Goal: Information Seeking & Learning: Check status

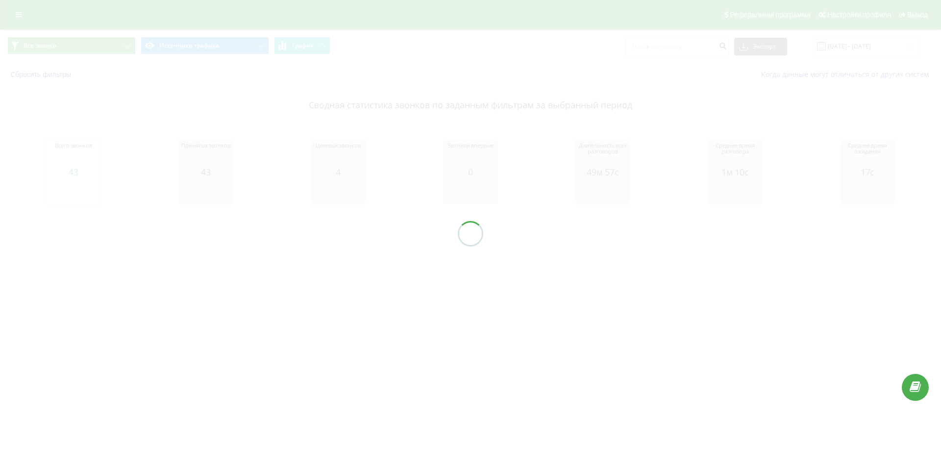
click at [0, 0] on div "Ringostat" at bounding box center [0, 0] width 0 height 0
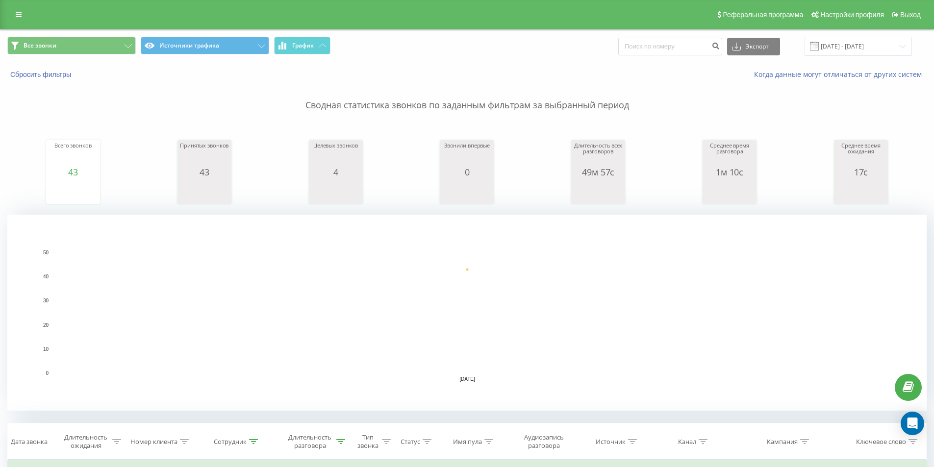
click at [0, 0] on icon at bounding box center [0, 0] width 0 height 0
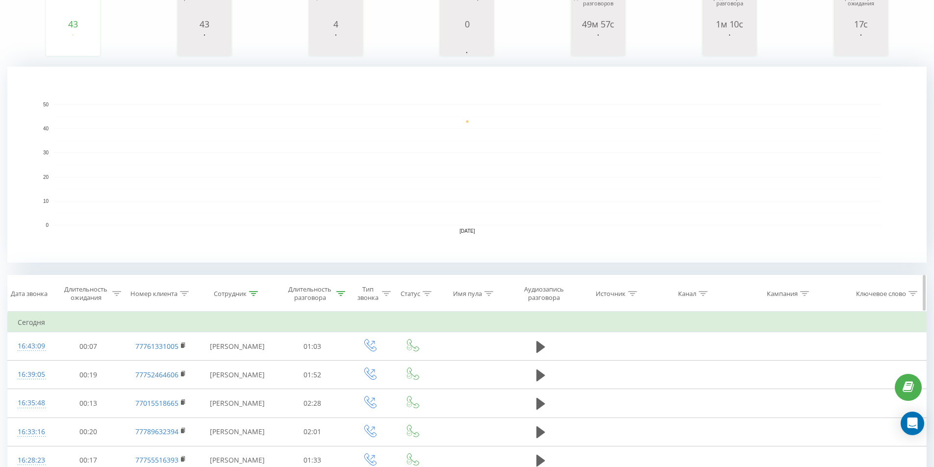
scroll to position [147, 0]
click at [344, 295] on icon at bounding box center [340, 294] width 9 height 5
click at [360, 323] on div at bounding box center [359, 321] width 5 height 10
click at [255, 293] on icon at bounding box center [253, 294] width 9 height 5
click at [396, 223] on rect "A chart." at bounding box center [466, 165] width 827 height 121
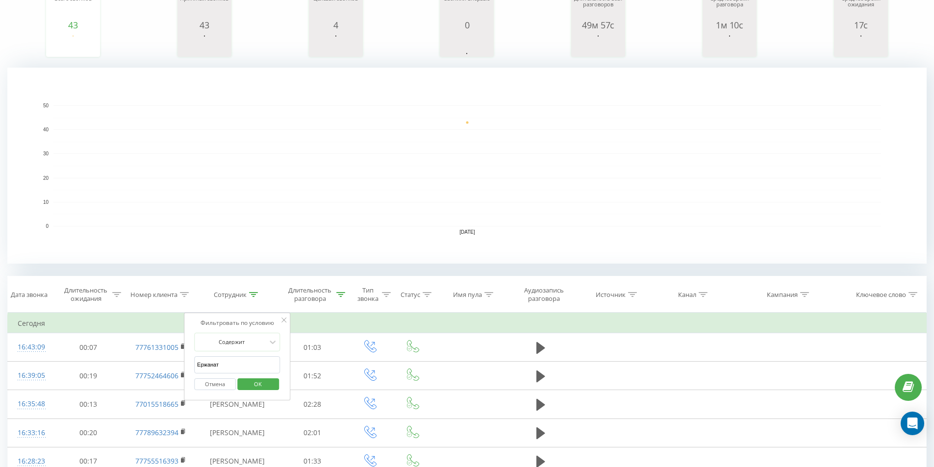
scroll to position [0, 0]
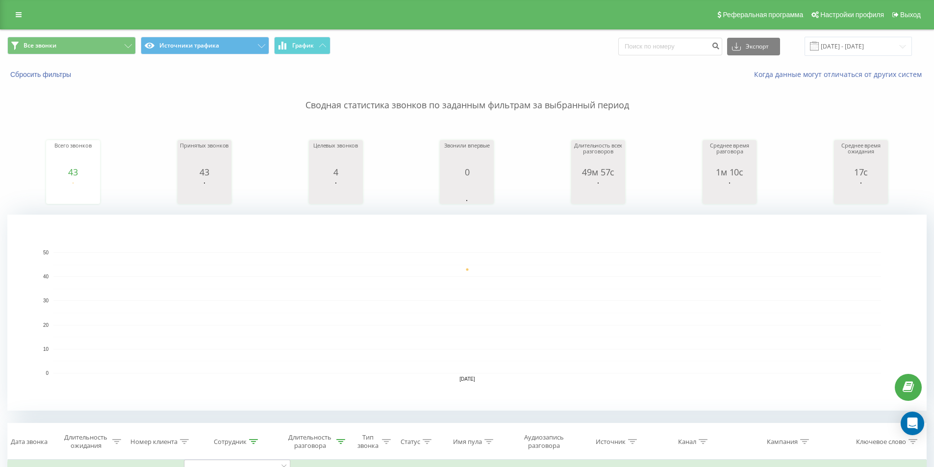
click at [0, 0] on div at bounding box center [0, 0] width 0 height 0
click at [0, 0] on button at bounding box center [0, 0] width 0 height 0
drag, startPoint x: 740, startPoint y: 15, endPoint x: 703, endPoint y: 49, distance: 50.6
click at [0, 0] on div "Ringostat" at bounding box center [0, 0] width 0 height 0
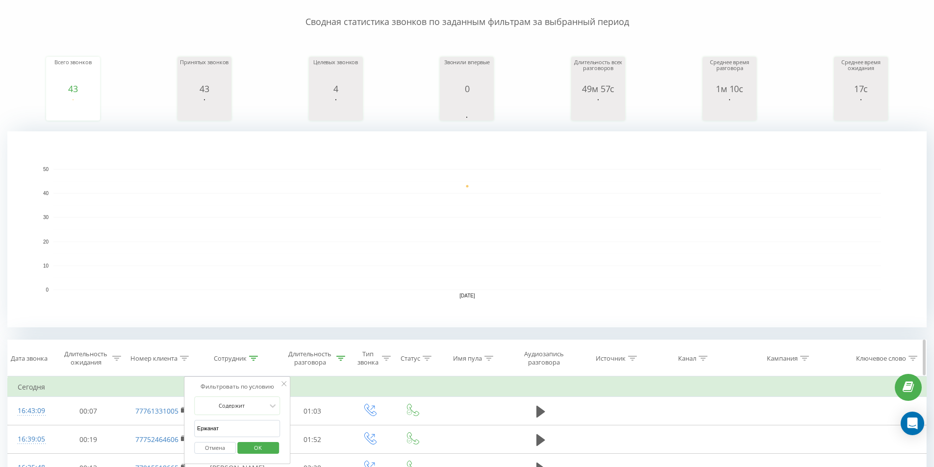
scroll to position [98, 0]
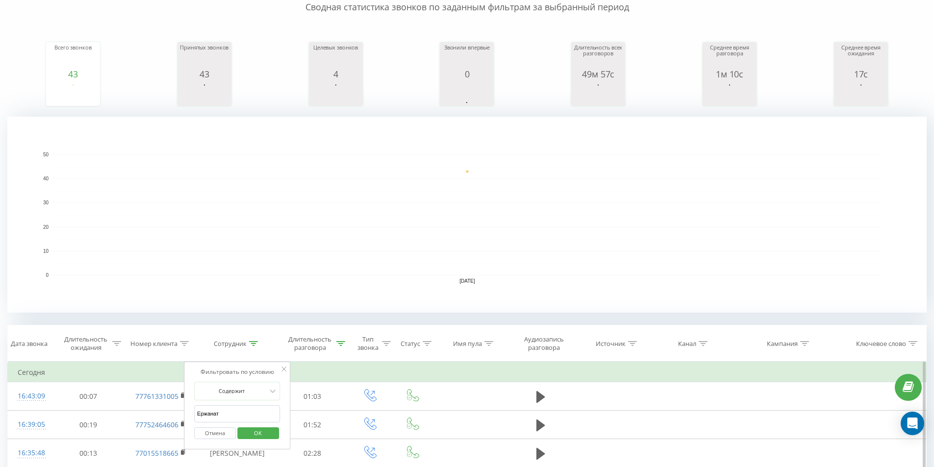
click at [253, 437] on span "OK" at bounding box center [257, 432] width 27 height 15
click at [0, 0] on div "Ringostat" at bounding box center [0, 0] width 0 height 0
click at [0, 0] on icon at bounding box center [0, 0] width 0 height 0
click at [422, 176] on rect "A chart." at bounding box center [466, 214] width 827 height 121
click at [341, 343] on icon at bounding box center [340, 343] width 9 height 5
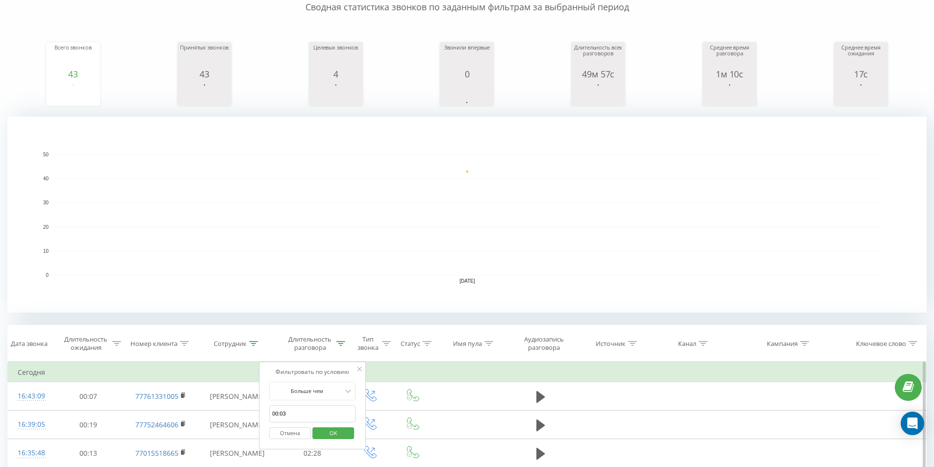
click at [343, 436] on span "OK" at bounding box center [333, 432] width 27 height 15
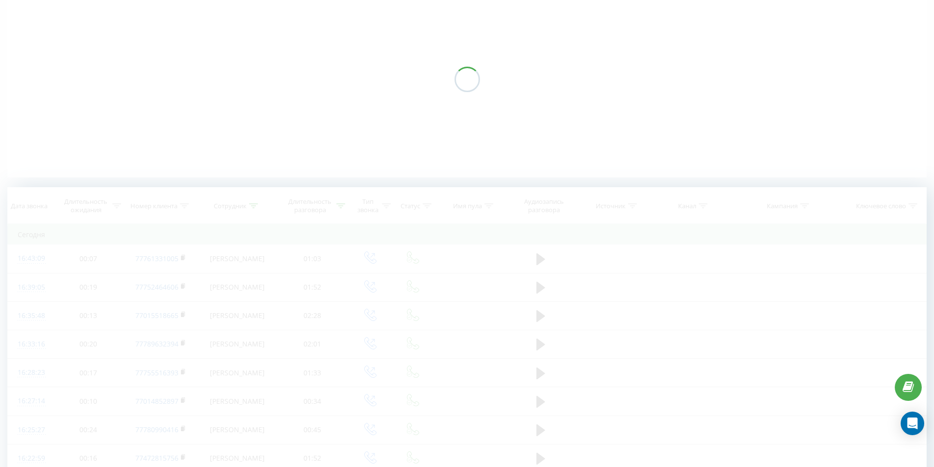
click at [344, 160] on div at bounding box center [466, 79] width 919 height 196
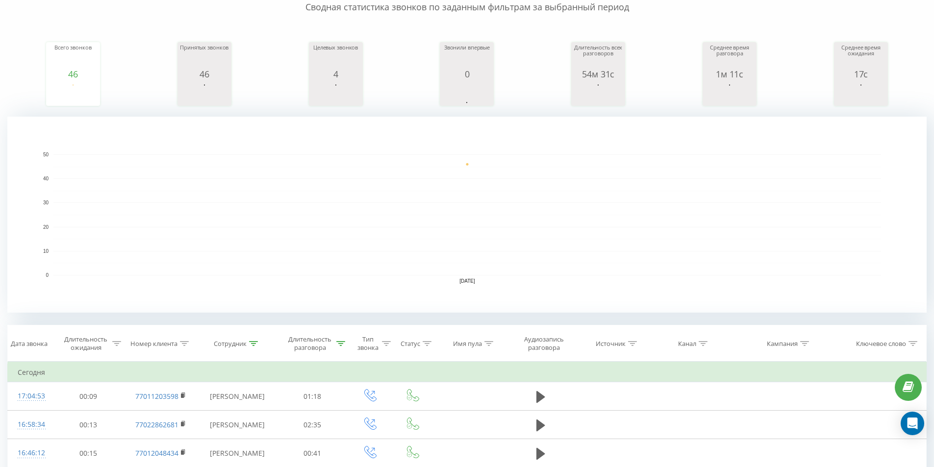
click at [344, 160] on rect "A chart." at bounding box center [466, 214] width 827 height 121
click at [348, 341] on div "Тип звонка" at bounding box center [371, 343] width 46 height 17
click at [375, 434] on button "OK" at bounding box center [391, 435] width 42 height 12
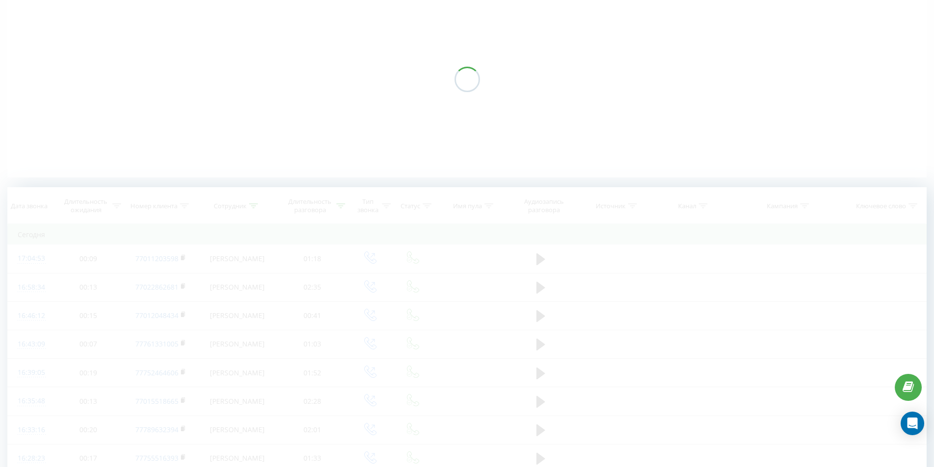
click at [403, 163] on div at bounding box center [466, 79] width 919 height 196
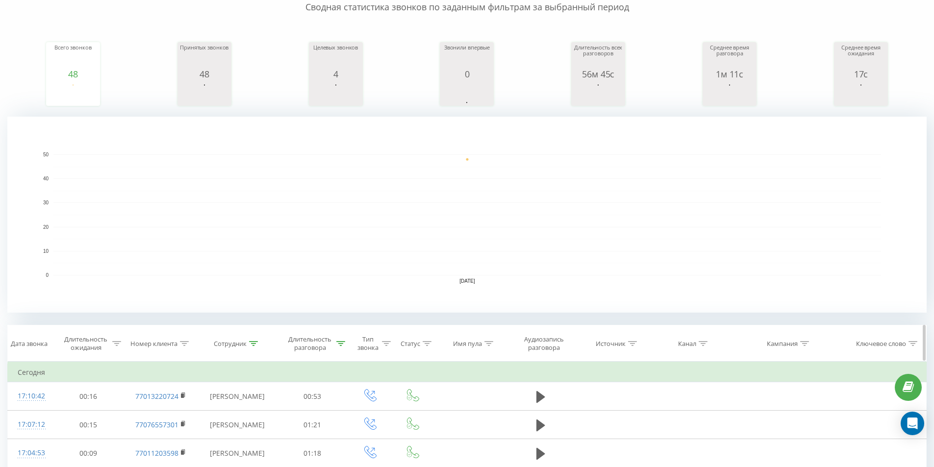
click at [343, 338] on div "Длительность разговора" at bounding box center [316, 343] width 60 height 17
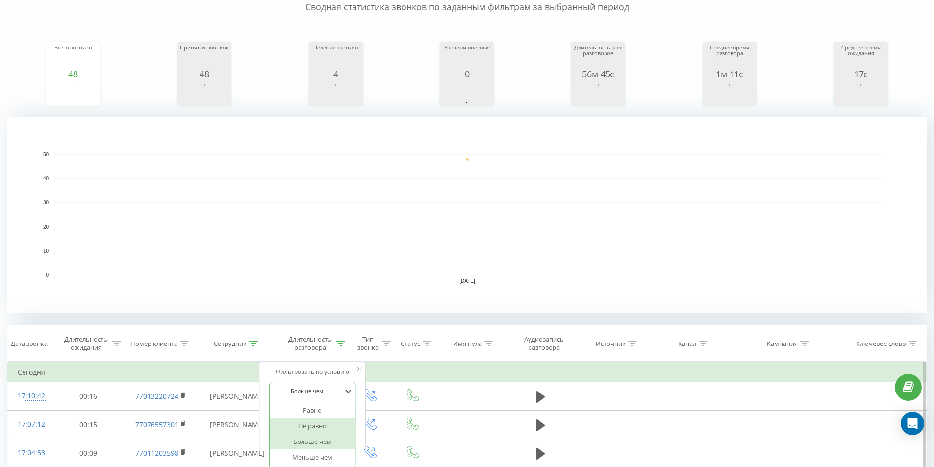
drag, startPoint x: 326, startPoint y: 392, endPoint x: 335, endPoint y: 408, distance: 18.0
click at [326, 392] on div "6 results available. Use Up and Down to choose options, press Enter to select t…" at bounding box center [312, 391] width 86 height 19
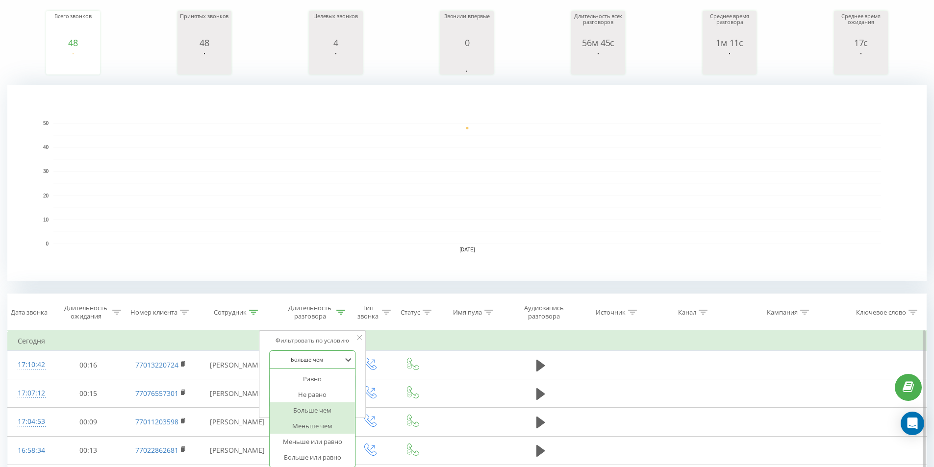
click at [321, 411] on div "Больше чем" at bounding box center [312, 410] width 85 height 16
click at [342, 408] on span "OK" at bounding box center [333, 401] width 27 height 15
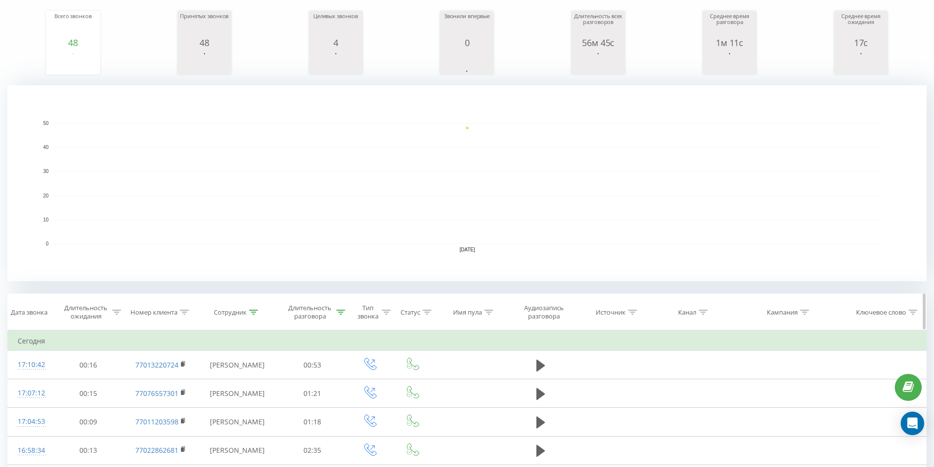
click at [334, 313] on div "Длительность разговора" at bounding box center [310, 312] width 49 height 17
click at [340, 396] on form "Больше чем 00:03 Отмена OK" at bounding box center [312, 381] width 86 height 63
click at [338, 400] on span "OK" at bounding box center [333, 401] width 27 height 15
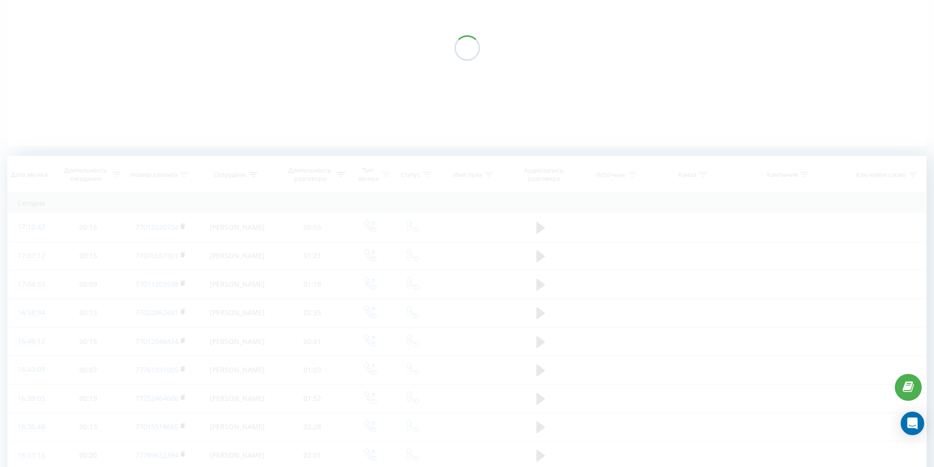
click at [398, 110] on div at bounding box center [466, 48] width 919 height 196
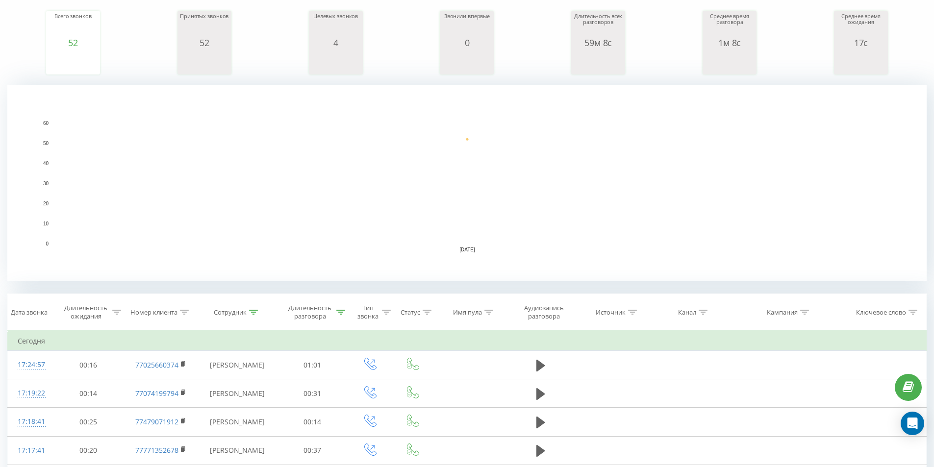
click at [389, 134] on g "[DATE] 0 10 20 30 40 50 60" at bounding box center [461, 187] width 837 height 132
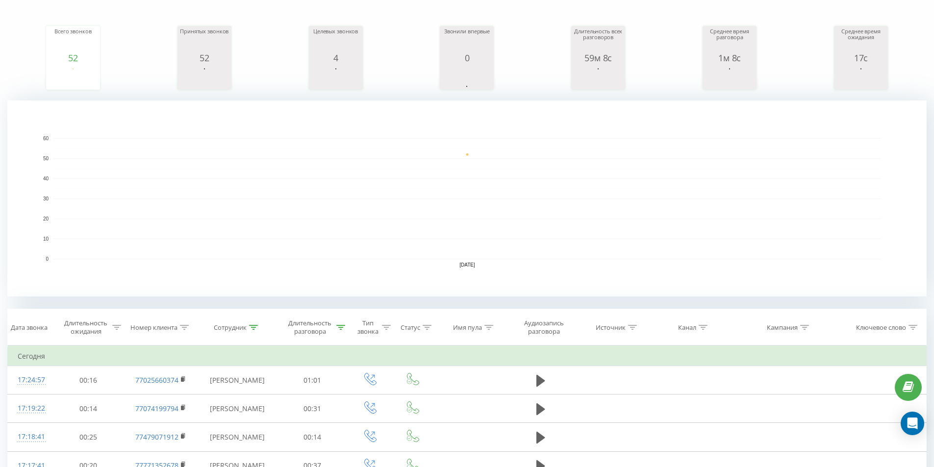
scroll to position [245, 0]
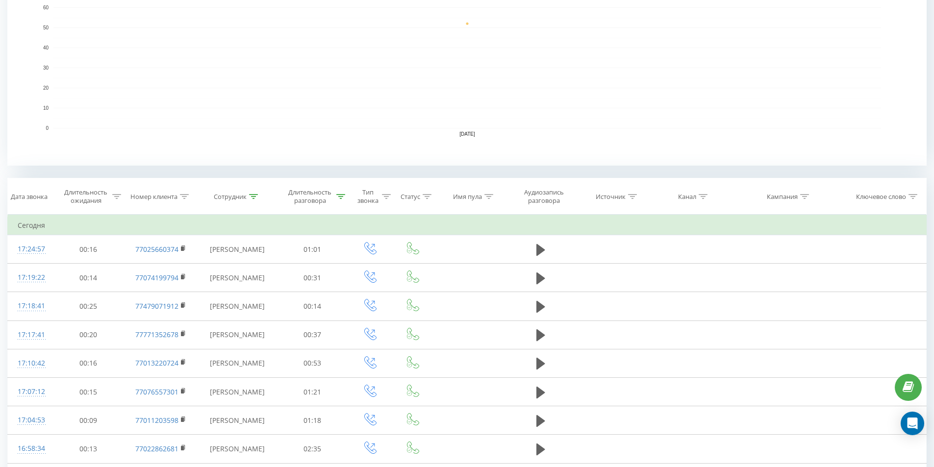
type input "77718"
click at [341, 193] on div at bounding box center [340, 197] width 9 height 8
click at [347, 284] on button "OK" at bounding box center [333, 286] width 42 height 12
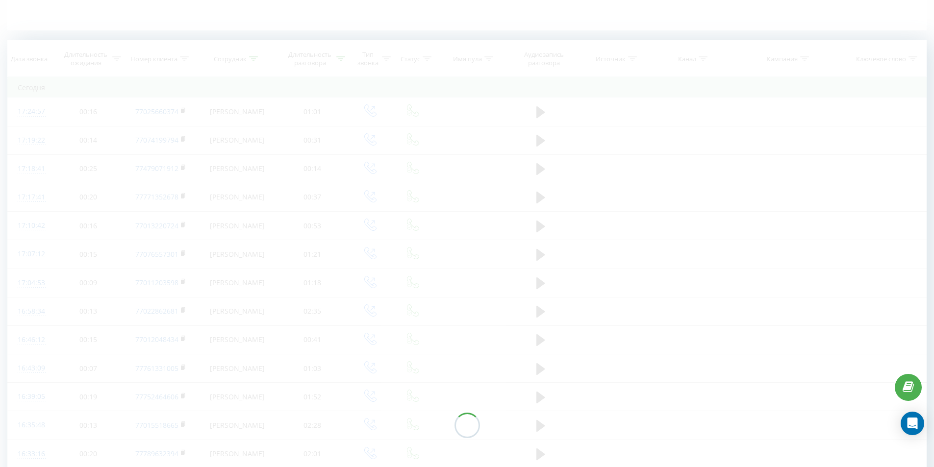
click at [590, 69] on div at bounding box center [466, 425] width 919 height 770
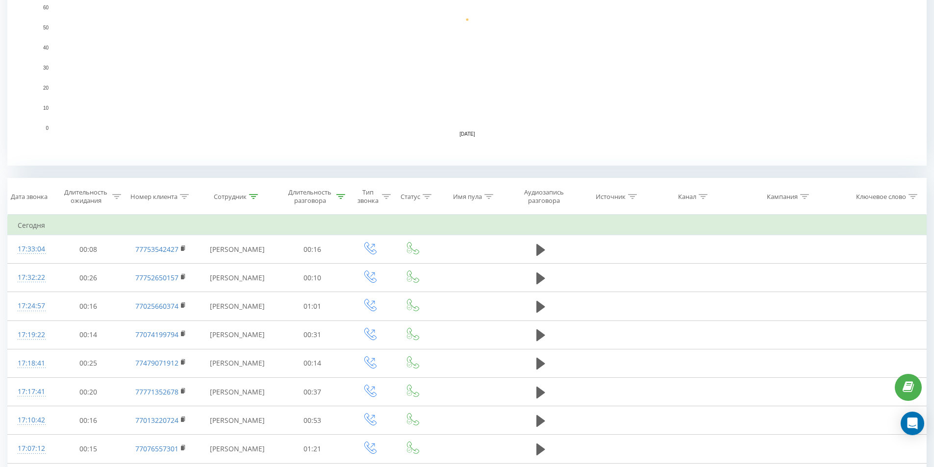
click at [0, 0] on polygon at bounding box center [0, 0] width 0 height 0
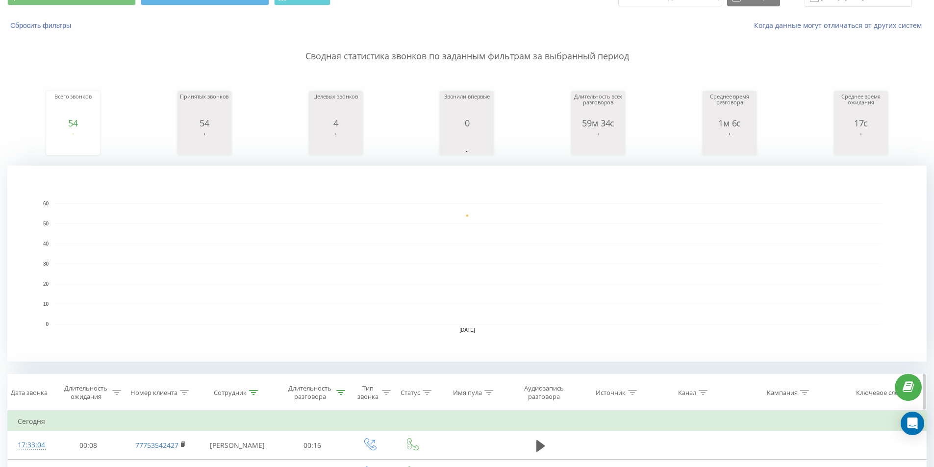
click at [333, 389] on div "Длительность разговора" at bounding box center [310, 392] width 49 height 17
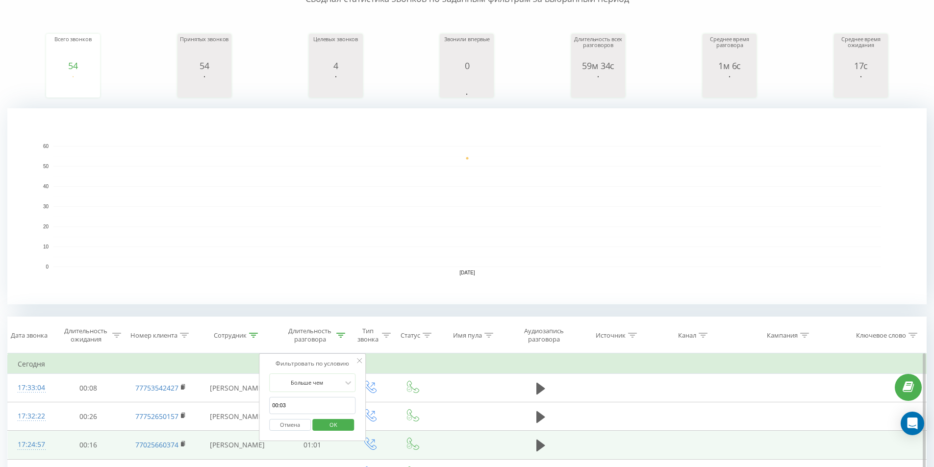
scroll to position [147, 0]
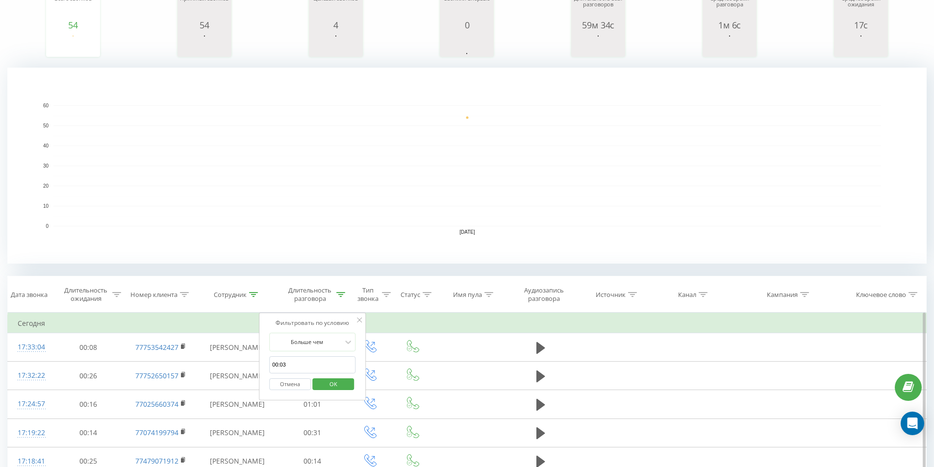
click at [344, 392] on div "Отмена OK" at bounding box center [312, 384] width 86 height 22
click at [0, 0] on div "77781020176 77781020176" at bounding box center [0, 0] width 0 height 0
click at [0, 0] on button at bounding box center [0, 0] width 0 height 0
click at [343, 383] on span "OK" at bounding box center [333, 383] width 27 height 15
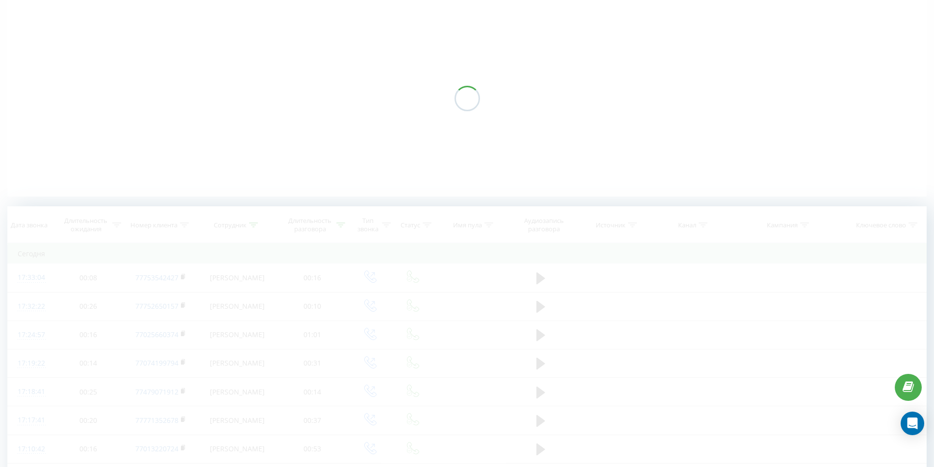
scroll to position [0, 0]
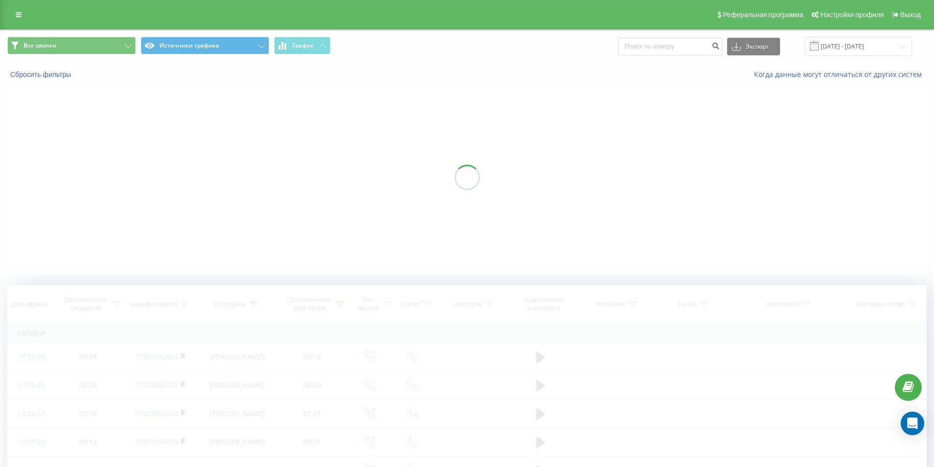
click at [434, 202] on div at bounding box center [466, 177] width 919 height 196
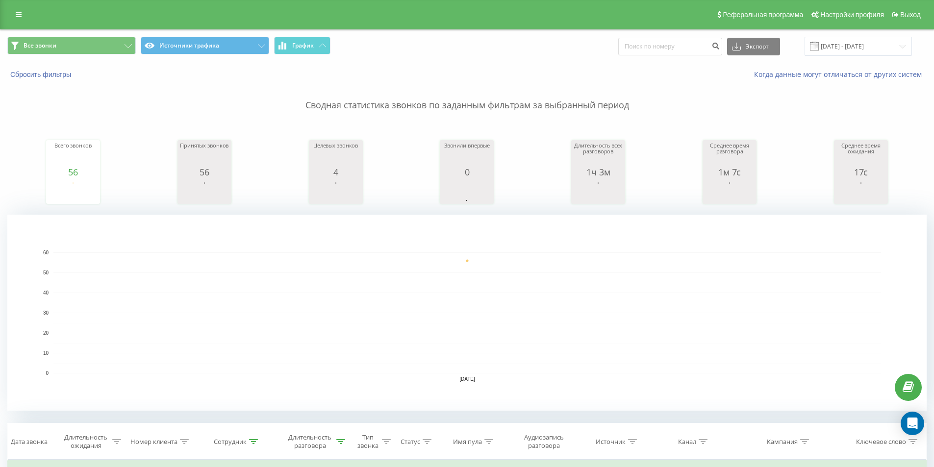
click at [486, 331] on rect "A chart." at bounding box center [466, 312] width 827 height 121
click at [343, 441] on icon at bounding box center [340, 441] width 9 height 5
click at [560, 302] on rect "A chart." at bounding box center [466, 312] width 827 height 121
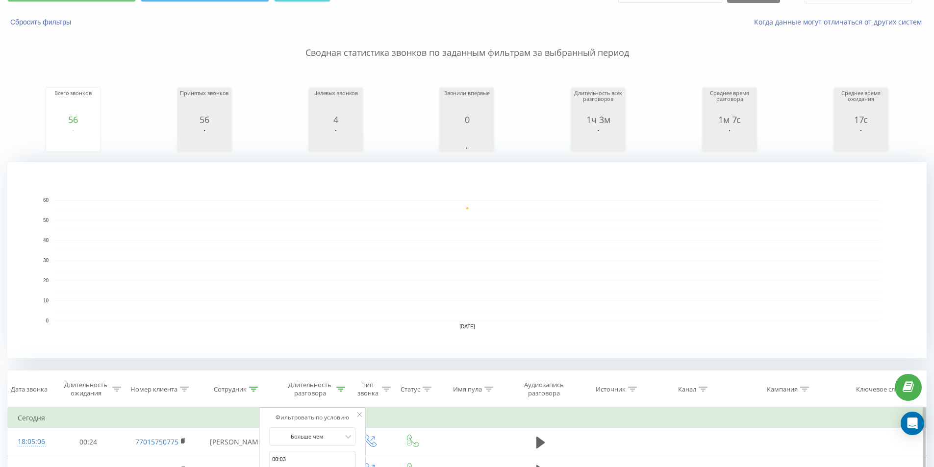
scroll to position [98, 0]
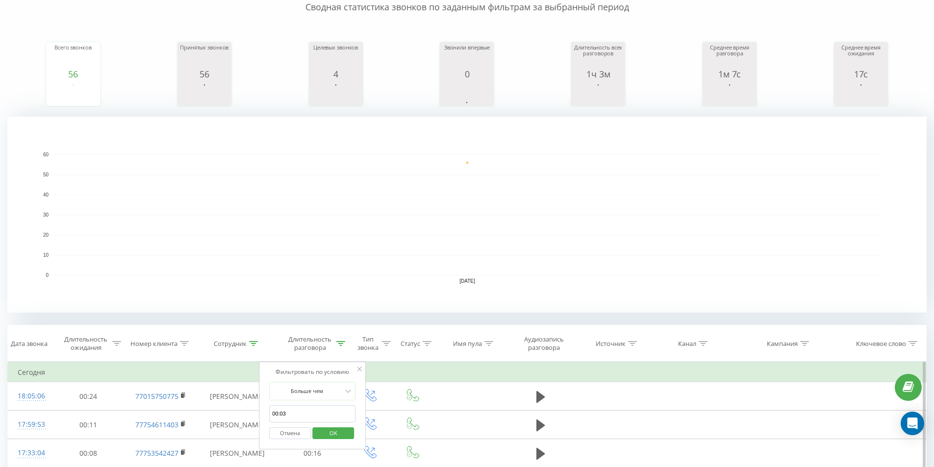
click at [332, 435] on span "OK" at bounding box center [333, 432] width 27 height 15
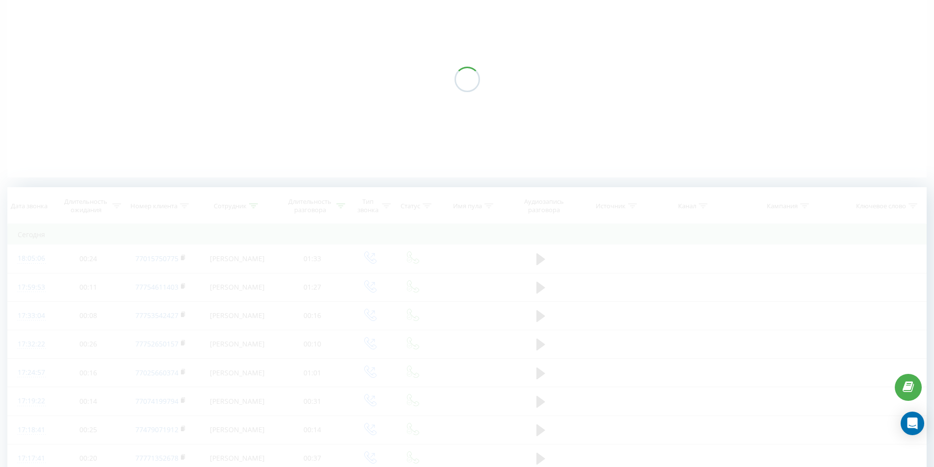
click at [510, 164] on div at bounding box center [466, 79] width 919 height 196
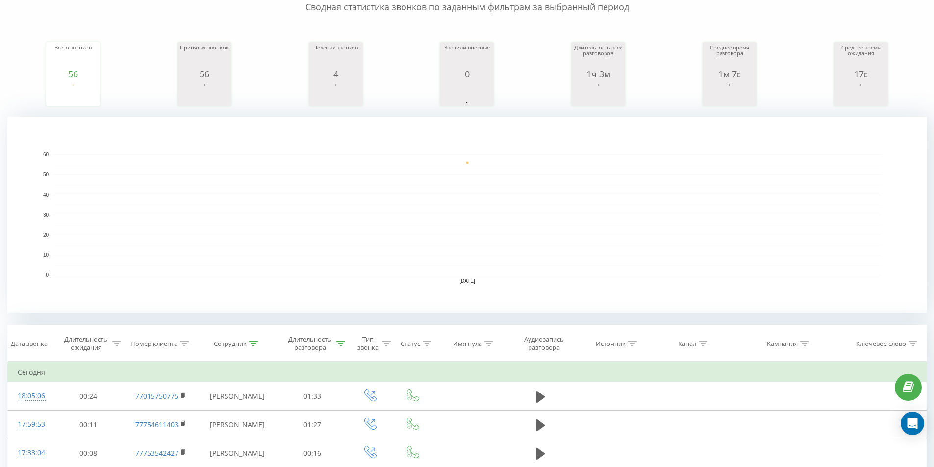
click at [489, 186] on rect "A chart." at bounding box center [466, 214] width 827 height 121
click at [520, 173] on rect "A chart." at bounding box center [466, 214] width 827 height 121
click at [703, 286] on rect "A chart." at bounding box center [466, 215] width 919 height 196
drag, startPoint x: 565, startPoint y: 192, endPoint x: 557, endPoint y: 190, distance: 8.1
click at [564, 192] on rect "A chart." at bounding box center [466, 214] width 827 height 121
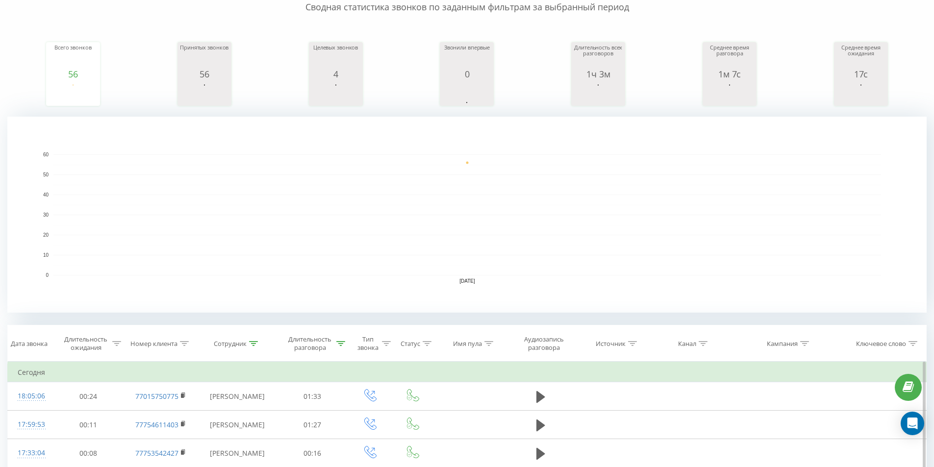
drag, startPoint x: 347, startPoint y: 338, endPoint x: 346, endPoint y: 365, distance: 27.0
click at [346, 339] on tr "Дата звонка Длительность ожидания Номер клиента Сотрудник Длительность разговор…" at bounding box center [467, 343] width 918 height 36
click at [336, 341] on icon at bounding box center [340, 343] width 9 height 5
click at [343, 430] on span "OK" at bounding box center [333, 432] width 27 height 15
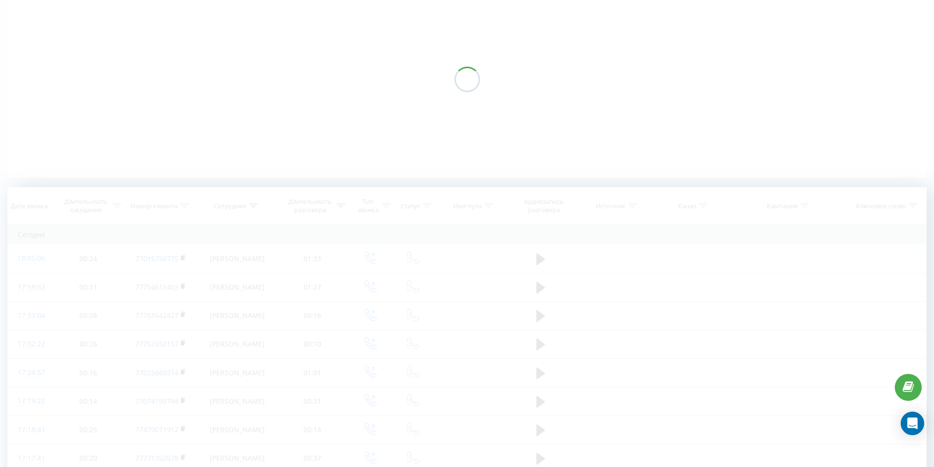
click at [424, 173] on div at bounding box center [466, 79] width 919 height 196
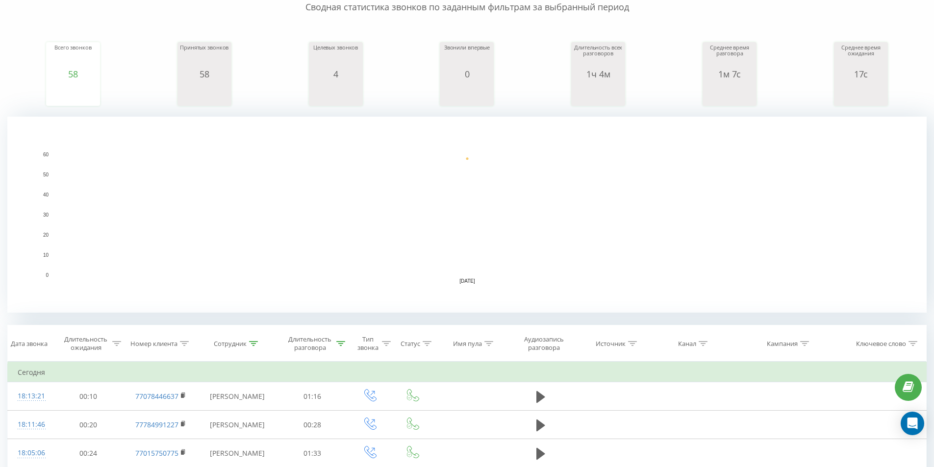
click at [414, 143] on rect "A chart." at bounding box center [466, 215] width 919 height 196
click at [417, 137] on rect "A chart." at bounding box center [466, 215] width 919 height 196
drag, startPoint x: 343, startPoint y: 343, endPoint x: 354, endPoint y: 412, distance: 70.5
click at [342, 343] on icon at bounding box center [340, 343] width 9 height 5
click at [350, 431] on button "OK" at bounding box center [333, 433] width 42 height 12
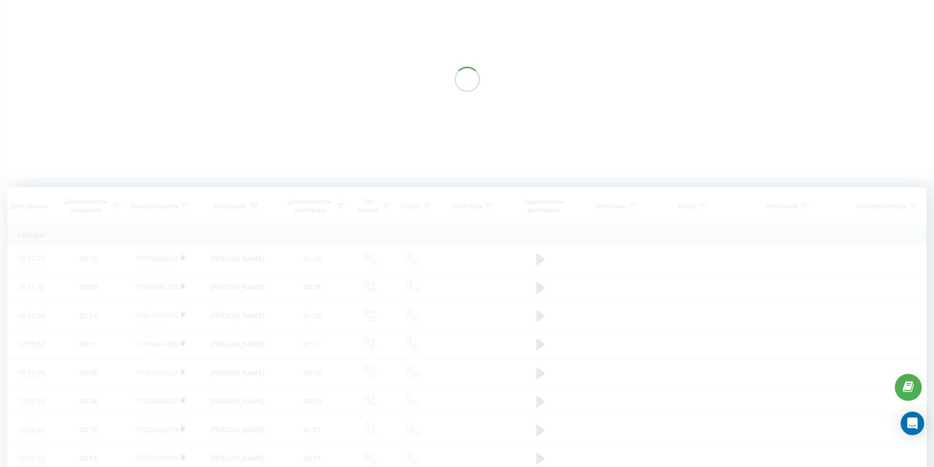
click at [474, 128] on div at bounding box center [466, 79] width 919 height 196
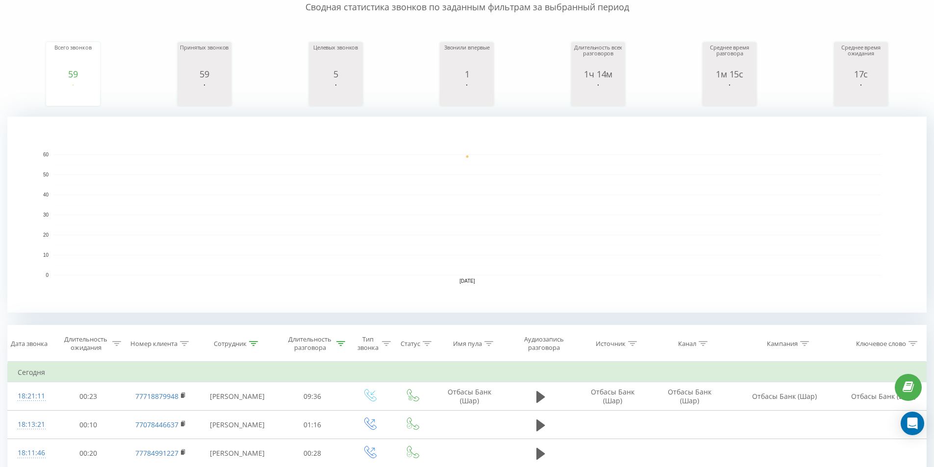
click at [429, 135] on rect "A chart." at bounding box center [466, 215] width 919 height 196
drag, startPoint x: 350, startPoint y: 179, endPoint x: 350, endPoint y: 163, distance: 15.7
click at [350, 174] on rect "A chart." at bounding box center [466, 214] width 827 height 121
drag, startPoint x: 369, startPoint y: 218, endPoint x: 358, endPoint y: 303, distance: 86.4
click at [368, 218] on rect "A chart." at bounding box center [466, 214] width 827 height 121
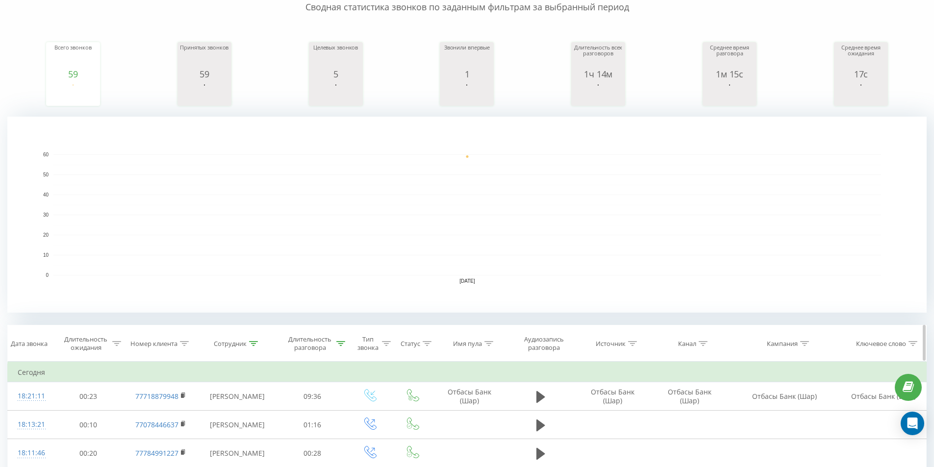
click at [342, 342] on icon at bounding box center [340, 343] width 9 height 5
click at [344, 438] on span "OK" at bounding box center [333, 432] width 27 height 15
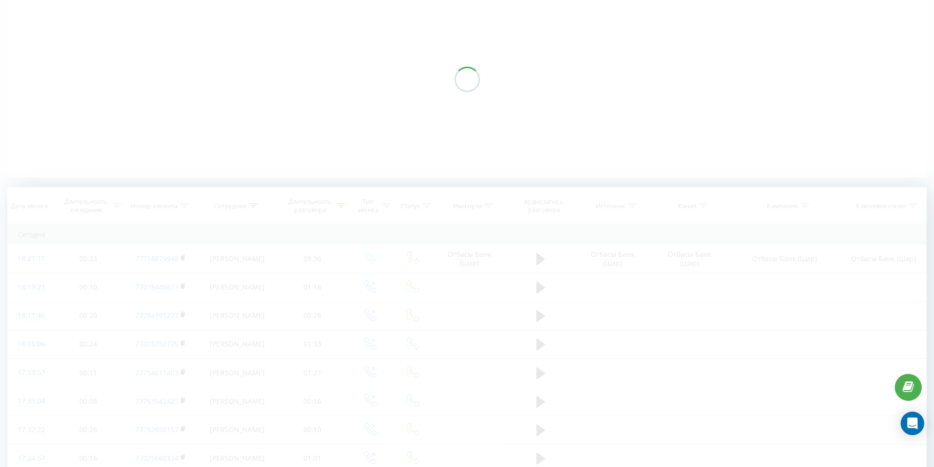
click at [528, 121] on div at bounding box center [466, 79] width 919 height 196
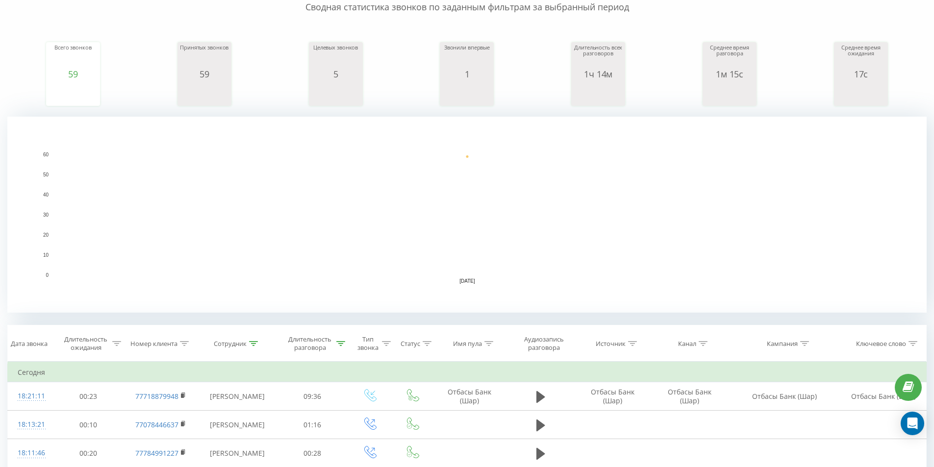
click at [528, 121] on rect "A chart." at bounding box center [466, 215] width 919 height 196
